Goal: Task Accomplishment & Management: Use online tool/utility

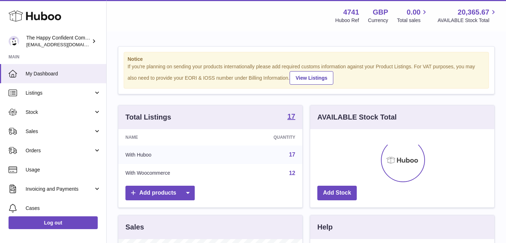
scroll to position [111, 184]
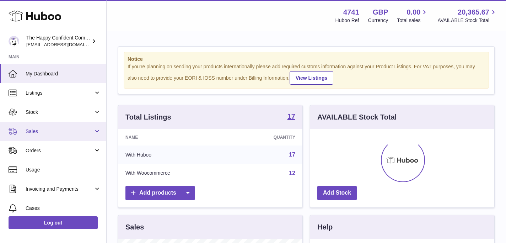
click at [36, 131] on span "Sales" at bounding box center [60, 131] width 68 height 7
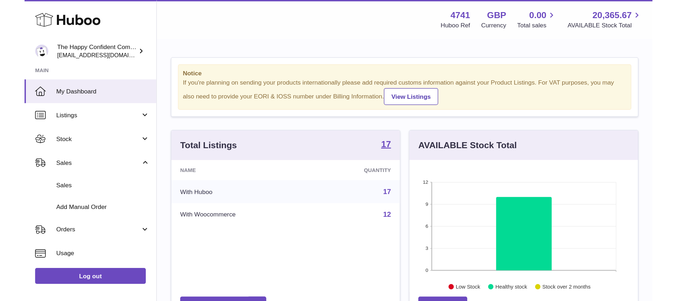
scroll to position [355464, 355397]
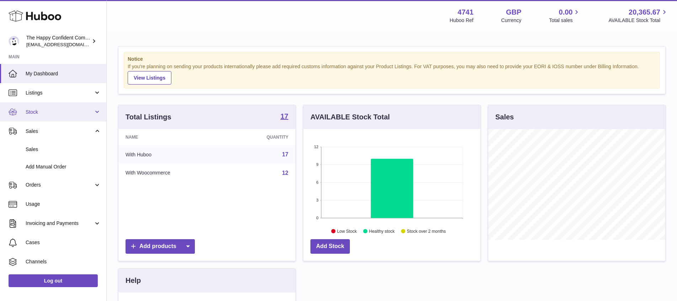
click at [42, 112] on span "Stock" at bounding box center [60, 112] width 68 height 7
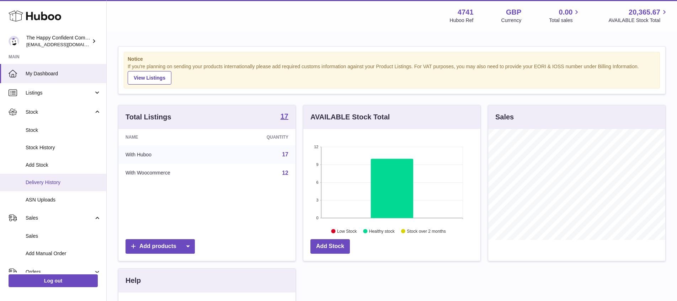
click at [55, 180] on span "Delivery History" at bounding box center [63, 182] width 75 height 7
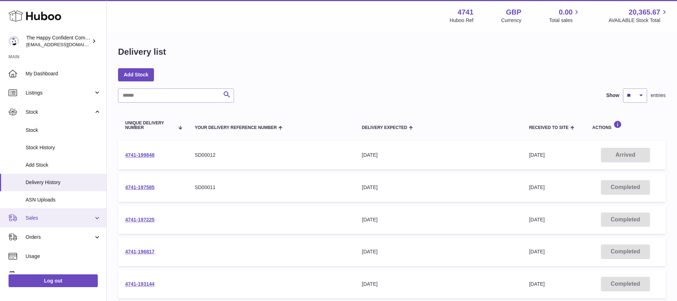
click at [94, 219] on link "Sales" at bounding box center [53, 217] width 106 height 19
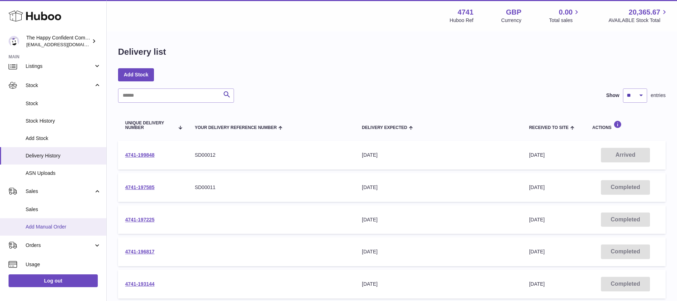
scroll to position [27, 0]
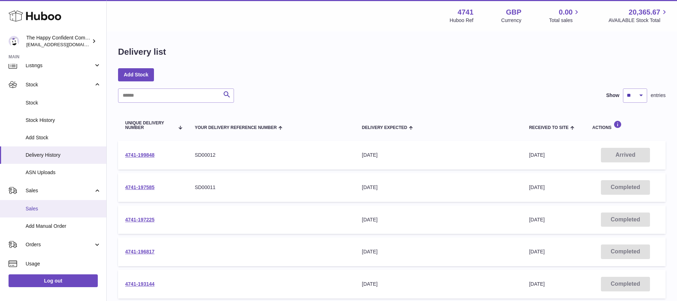
click at [33, 207] on span "Sales" at bounding box center [63, 209] width 75 height 7
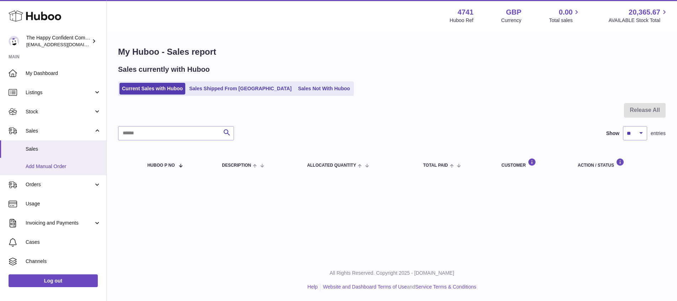
scroll to position [1, 0]
click at [64, 165] on span "Add Manual Order" at bounding box center [63, 166] width 75 height 7
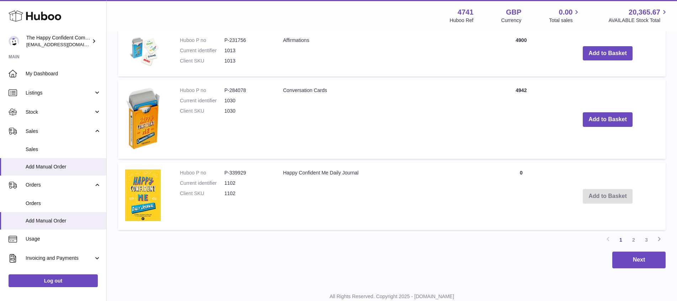
scroll to position [629, 0]
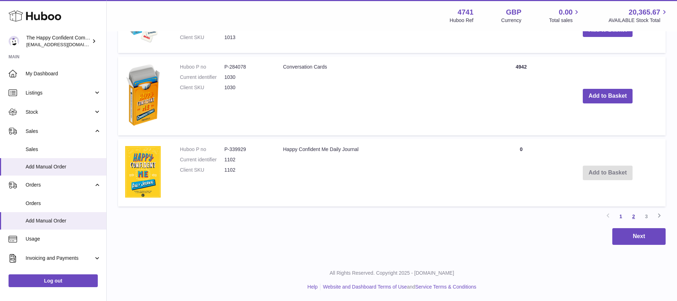
click at [636, 217] on link "2" at bounding box center [633, 216] width 13 height 13
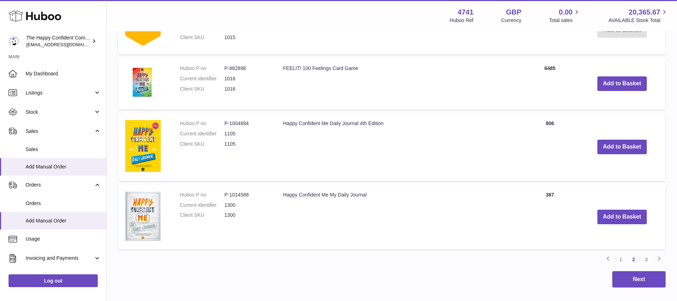
scroll to position [670, 0]
